Goal: Find specific page/section: Find specific page/section

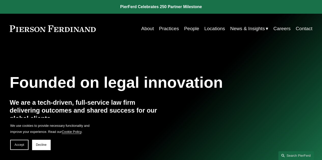
click at [281, 28] on link "Careers" at bounding box center [281, 29] width 17 height 10
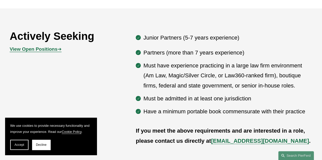
scroll to position [256, 0]
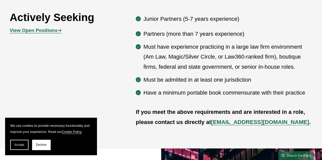
click at [38, 32] on strong "View Open Positions" at bounding box center [34, 30] width 48 height 5
